Goal: Task Accomplishment & Management: Complete application form

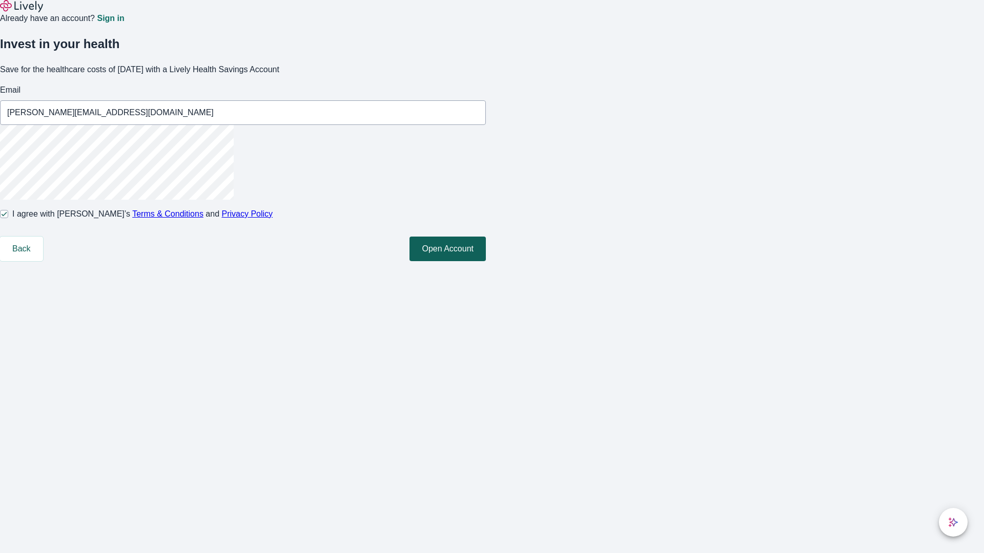
click at [486, 261] on button "Open Account" at bounding box center [447, 249] width 76 height 25
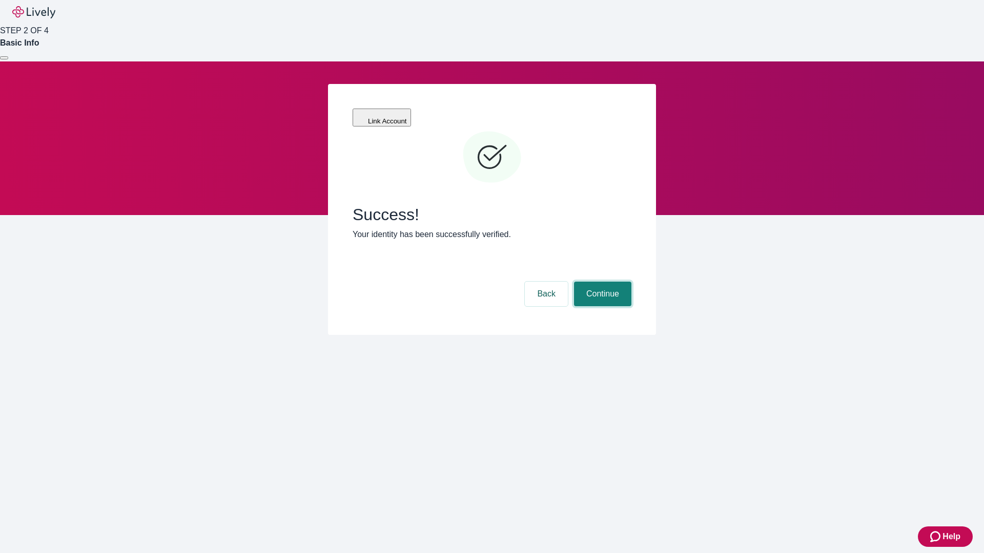
click at [601, 282] on button "Continue" at bounding box center [602, 294] width 57 height 25
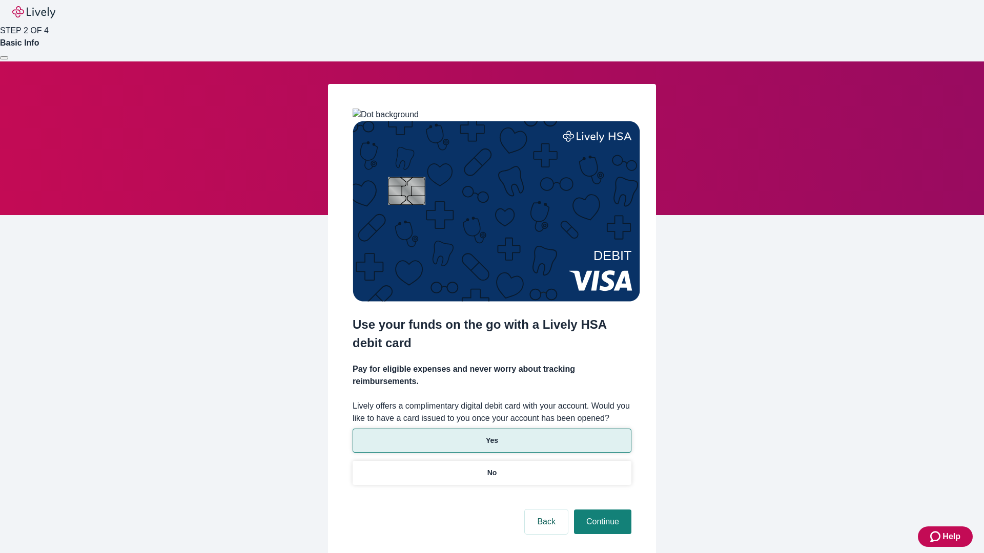
click at [491, 436] on p "Yes" at bounding box center [492, 441] width 12 height 11
click at [601, 510] on button "Continue" at bounding box center [602, 522] width 57 height 25
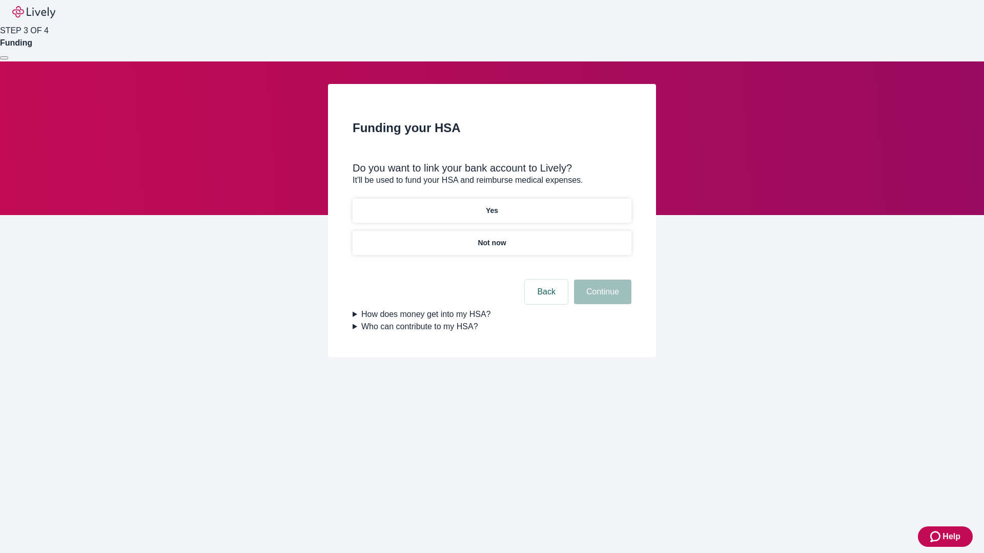
click at [491, 238] on p "Not now" at bounding box center [492, 243] width 28 height 11
click at [601, 298] on button "Continue" at bounding box center [602, 292] width 57 height 25
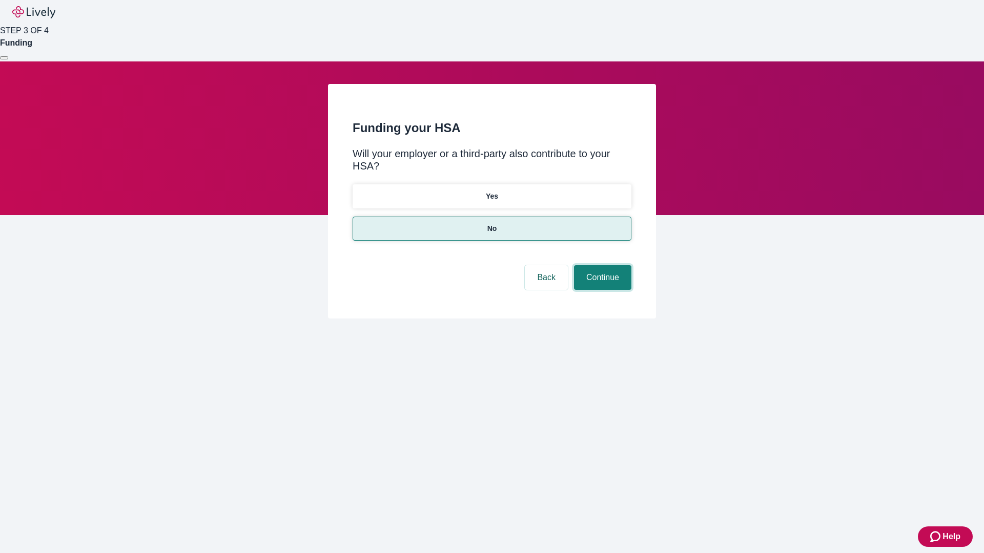
click at [601, 265] on button "Continue" at bounding box center [602, 277] width 57 height 25
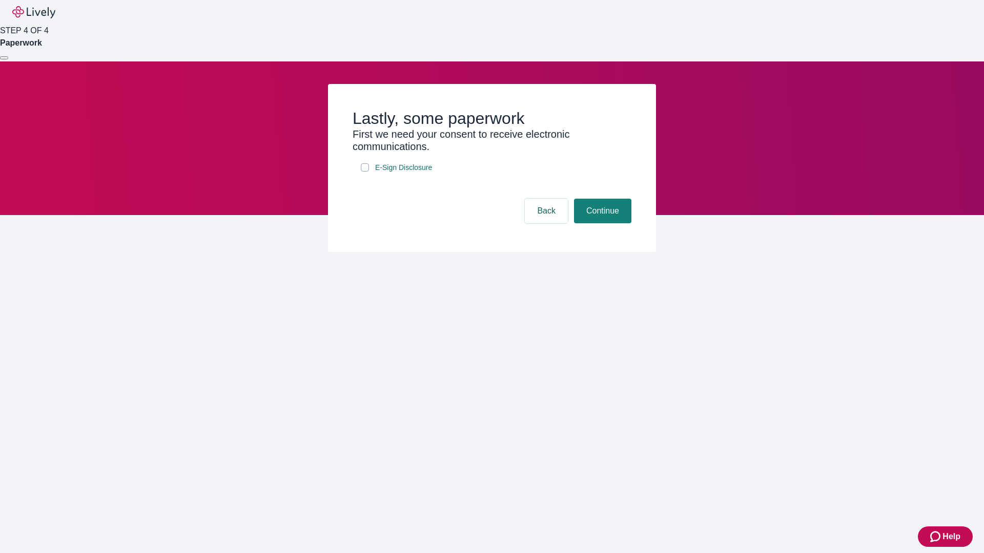
click at [365, 172] on input "E-Sign Disclosure" at bounding box center [365, 167] width 8 height 8
checkbox input "true"
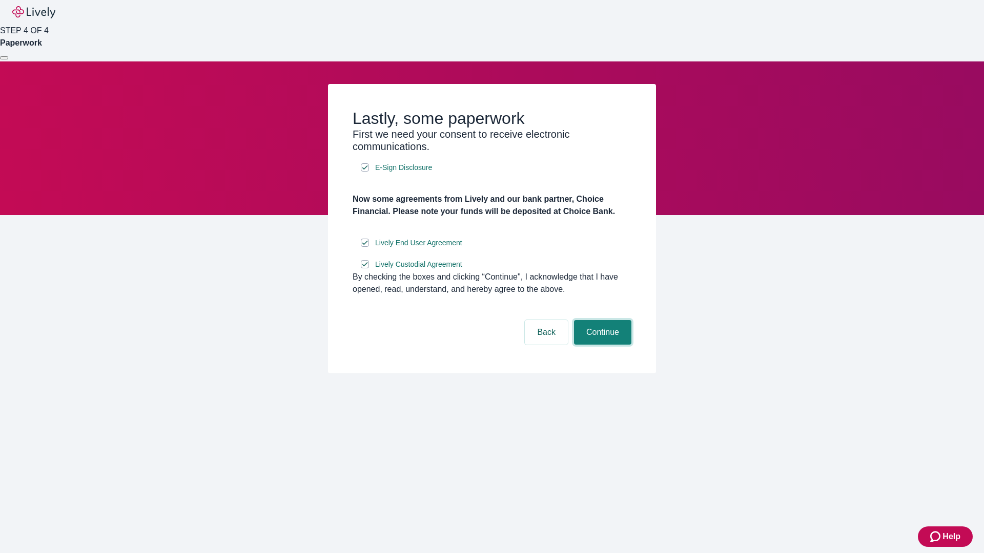
click at [601, 345] on button "Continue" at bounding box center [602, 332] width 57 height 25
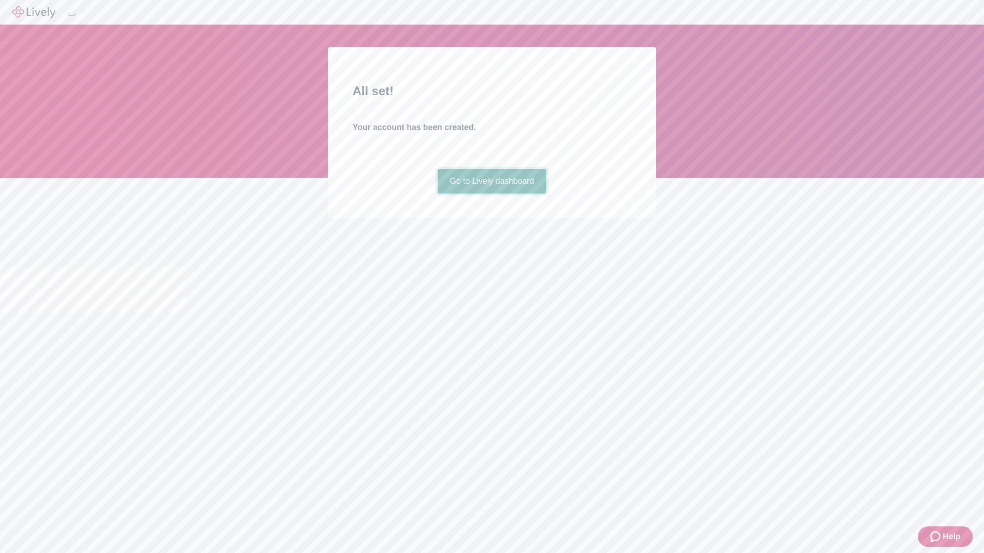
click at [491, 194] on link "Go to Lively dashboard" at bounding box center [492, 181] width 109 height 25
